Goal: Task Accomplishment & Management: Manage account settings

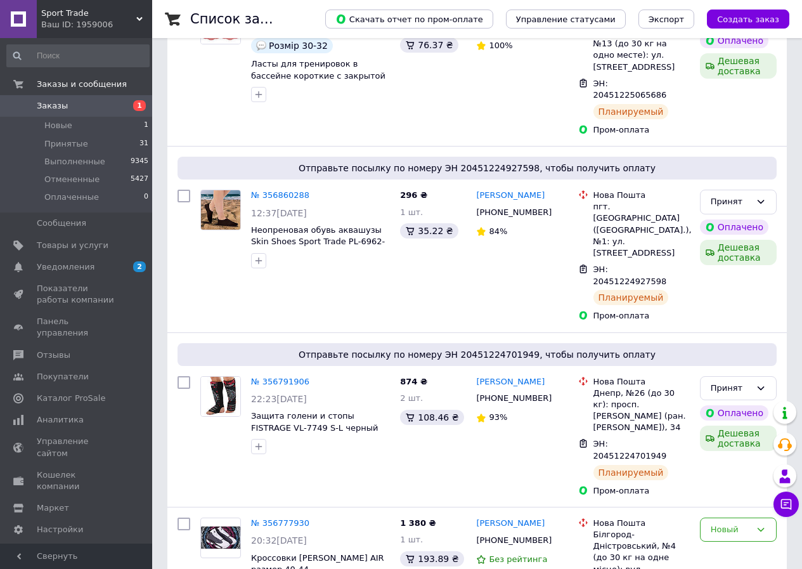
scroll to position [33, 0]
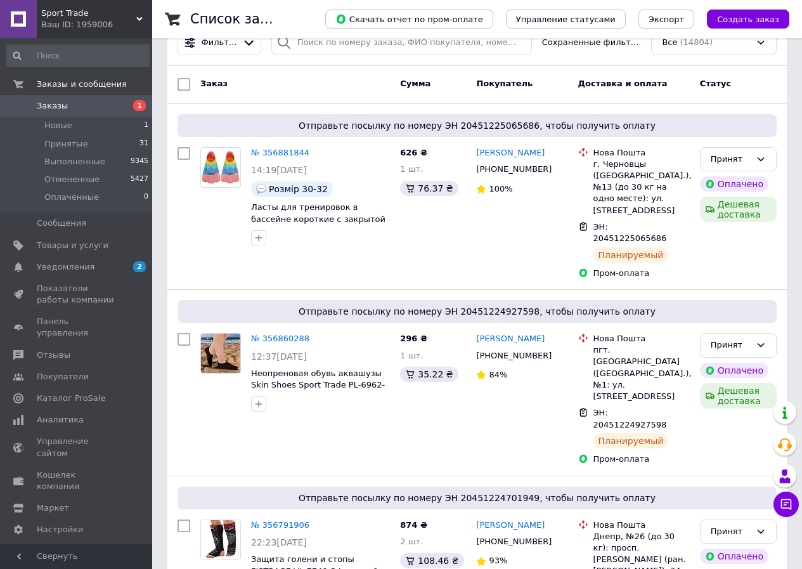
click at [54, 100] on span "Заказы" at bounding box center [52, 105] width 31 height 11
